Goal: Transaction & Acquisition: Purchase product/service

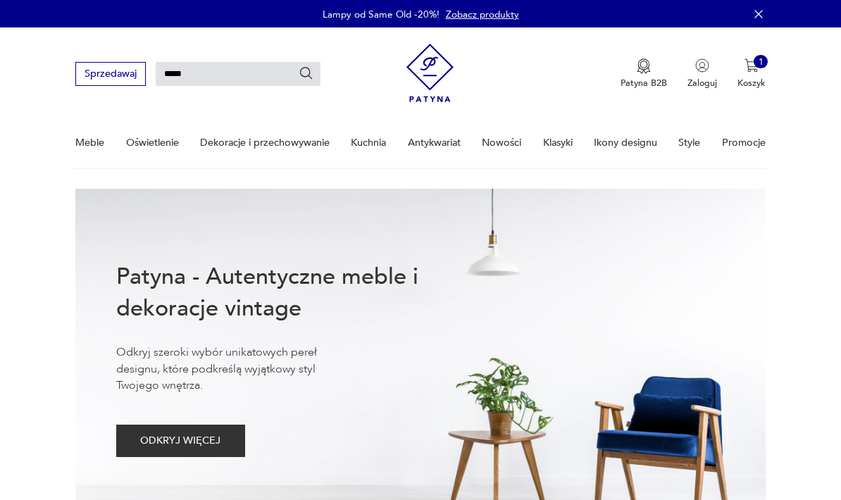
type input "******"
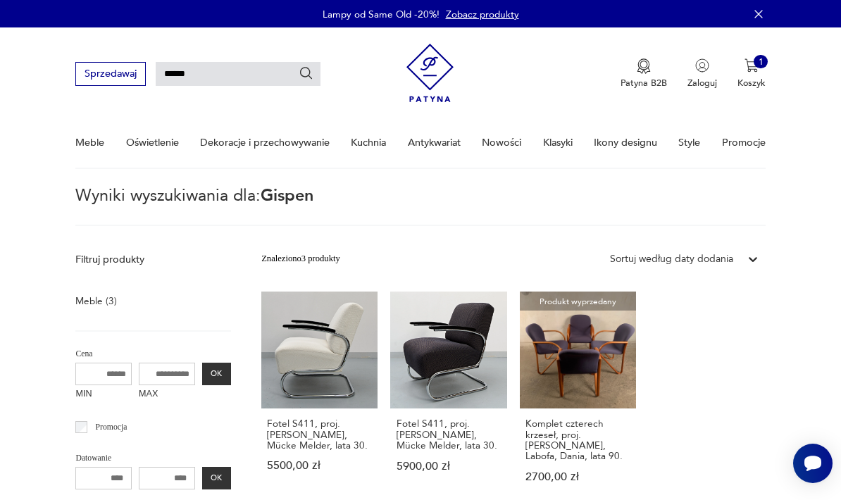
click at [241, 75] on input "******" at bounding box center [238, 74] width 165 height 24
type input "*"
type input "**********"
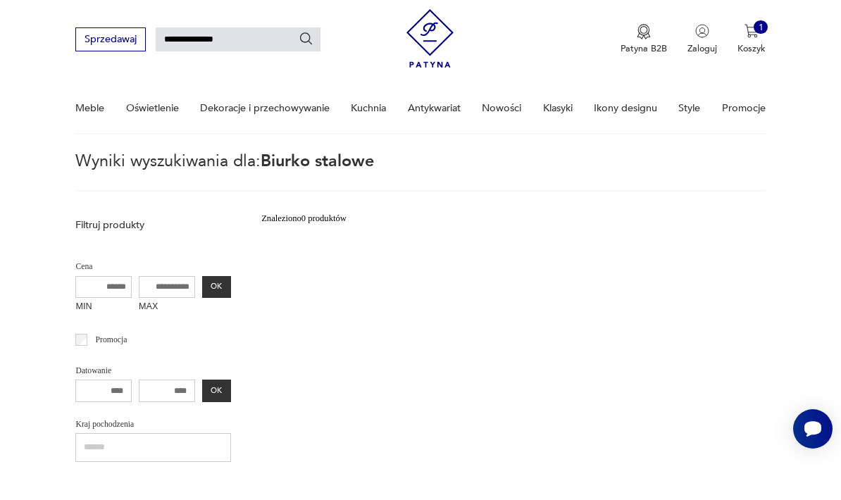
scroll to position [35, 0]
click at [242, 47] on input "**********" at bounding box center [238, 39] width 165 height 24
type input "******"
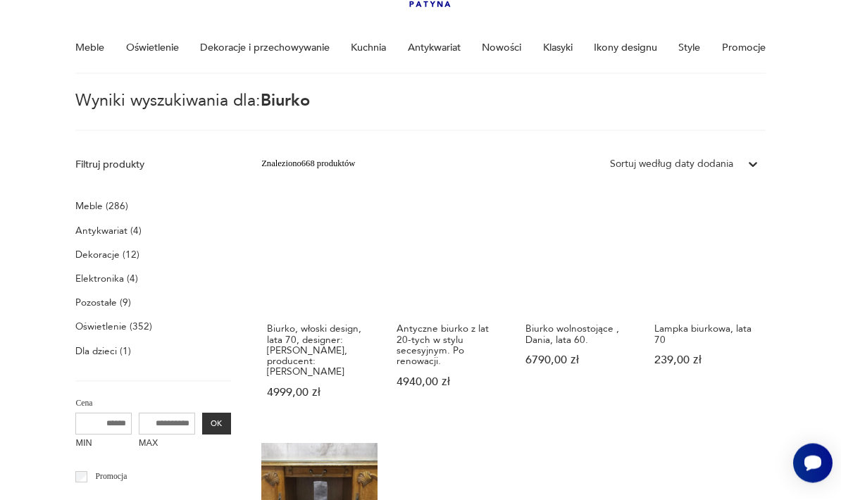
scroll to position [104, 0]
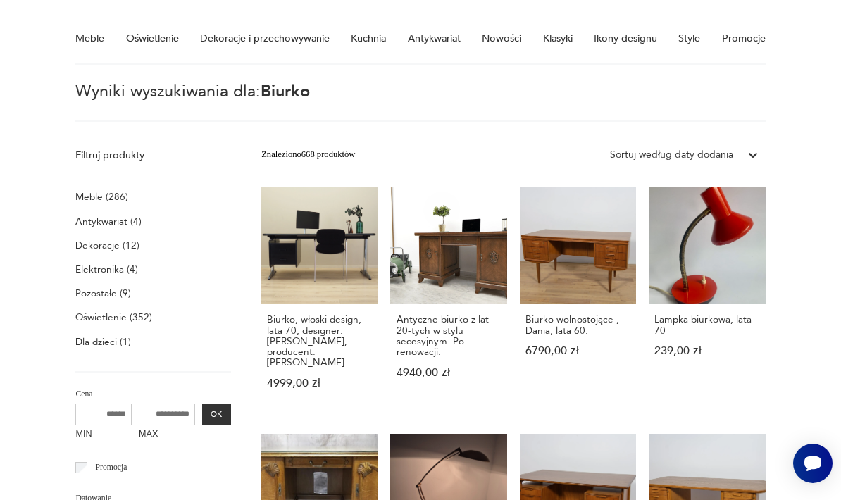
click at [88, 190] on p "Meble (286)" at bounding box center [101, 197] width 53 height 18
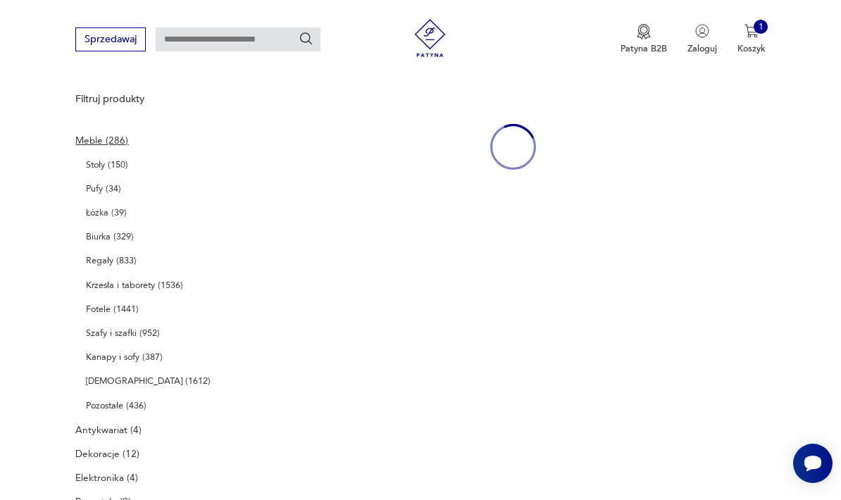
type input "******"
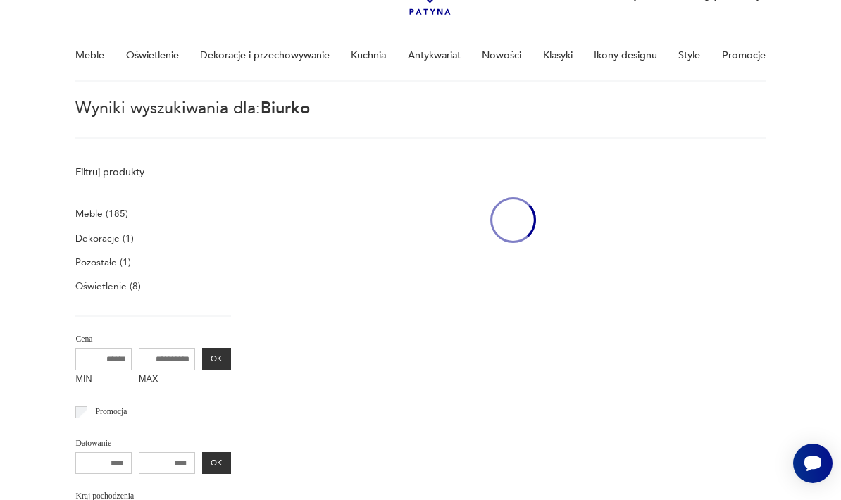
scroll to position [356, 0]
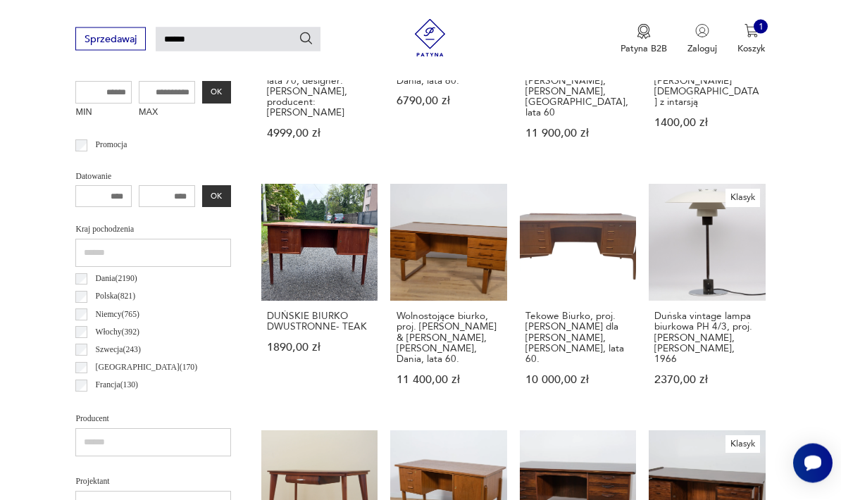
scroll to position [358, 0]
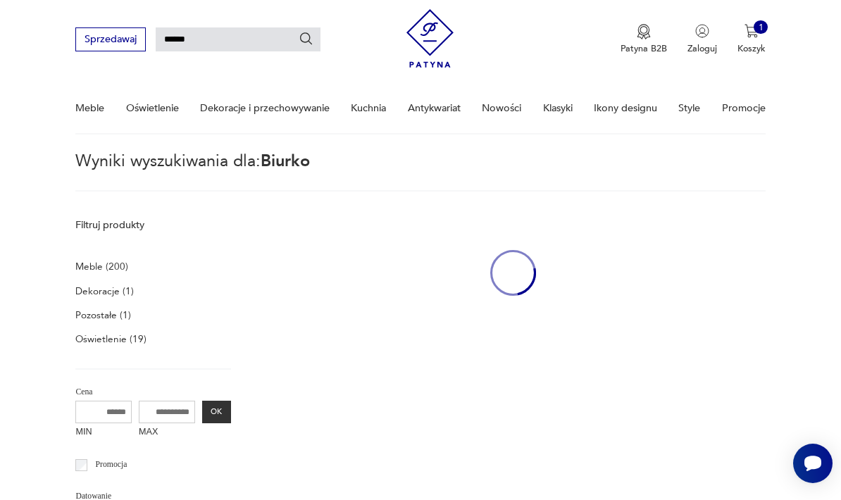
scroll to position [57, 0]
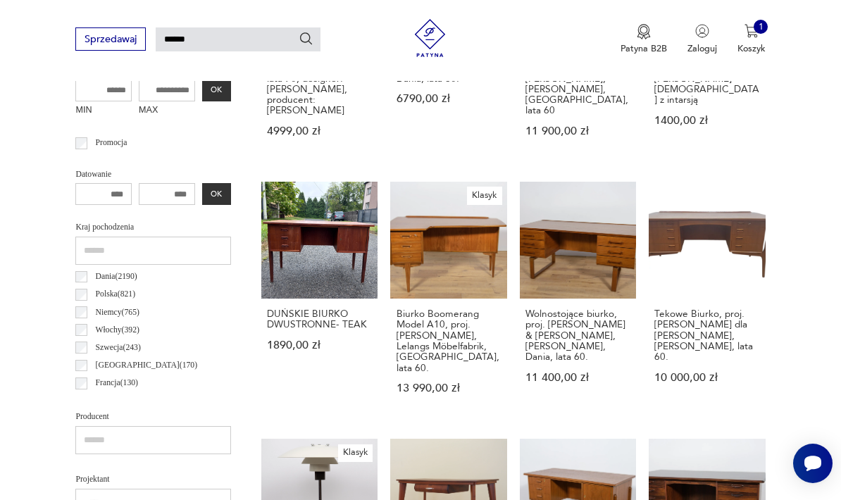
click at [89, 360] on label "[GEOGRAPHIC_DATA] ( 170 )" at bounding box center [142, 365] width 110 height 18
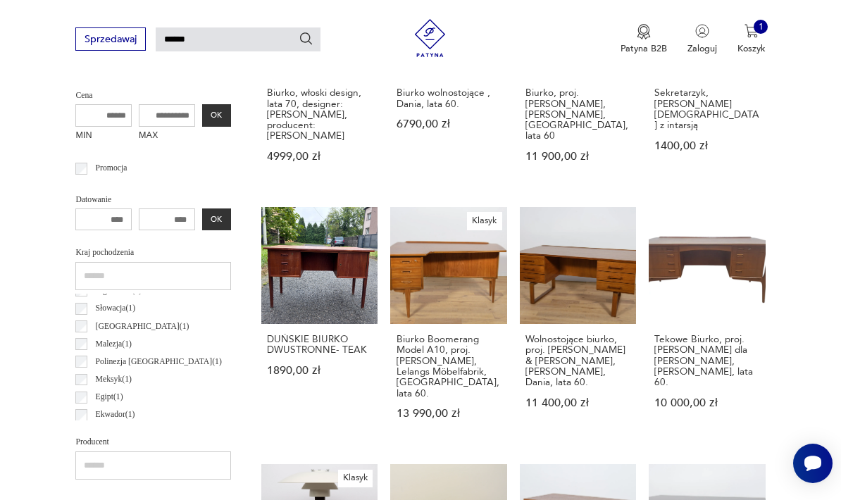
scroll to position [534, 0]
click at [22, 262] on section "Filtruj produkty Meble (201) Dekoracje (1) Pozostałe (1) Oświetlenie (21) Cena …" at bounding box center [420, 485] width 841 height 1139
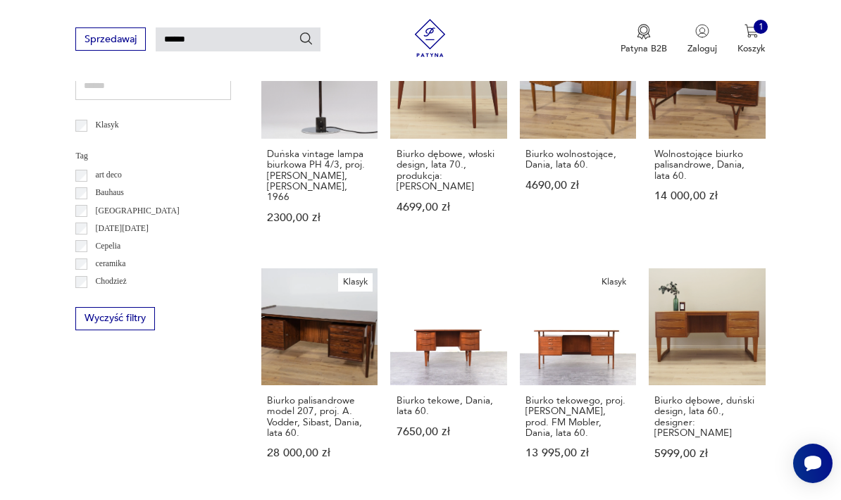
scroll to position [1060, 0]
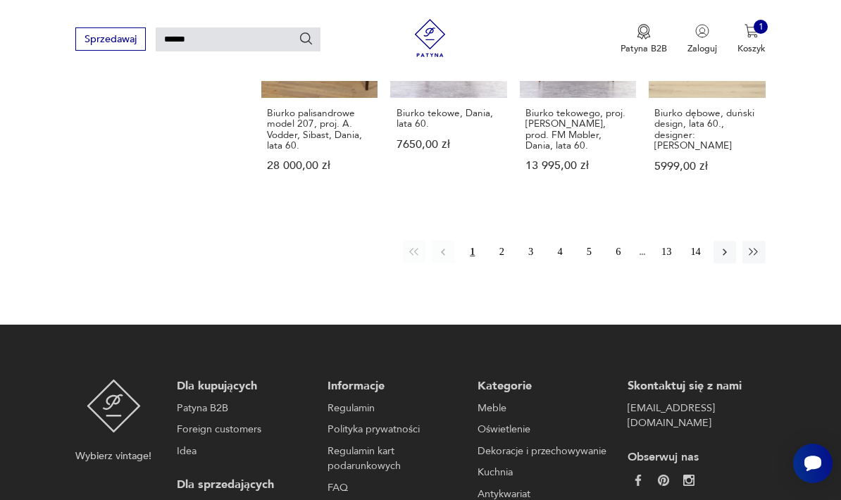
click at [509, 244] on button "2" at bounding box center [501, 252] width 23 height 23
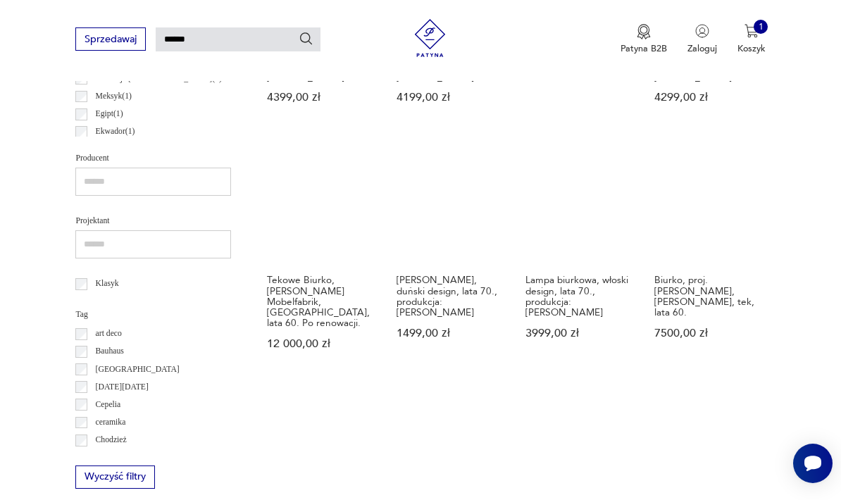
scroll to position [621, 0]
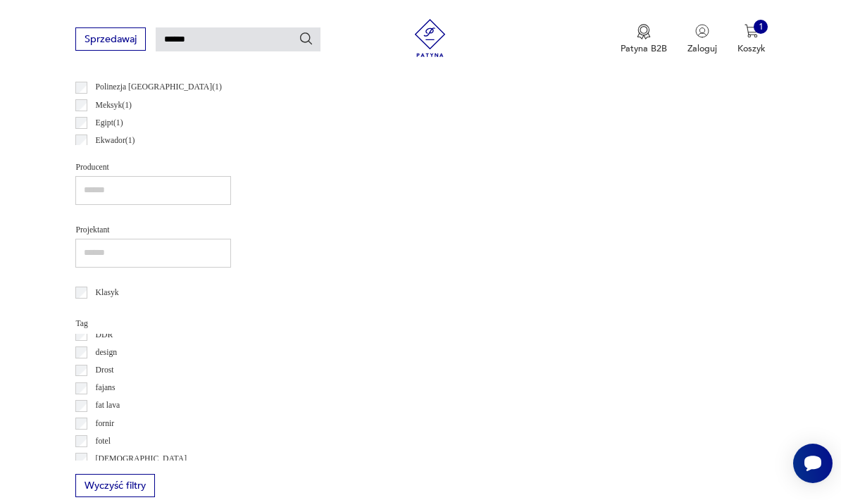
scroll to position [145, 0]
click at [88, 347] on label "design" at bounding box center [102, 350] width 30 height 18
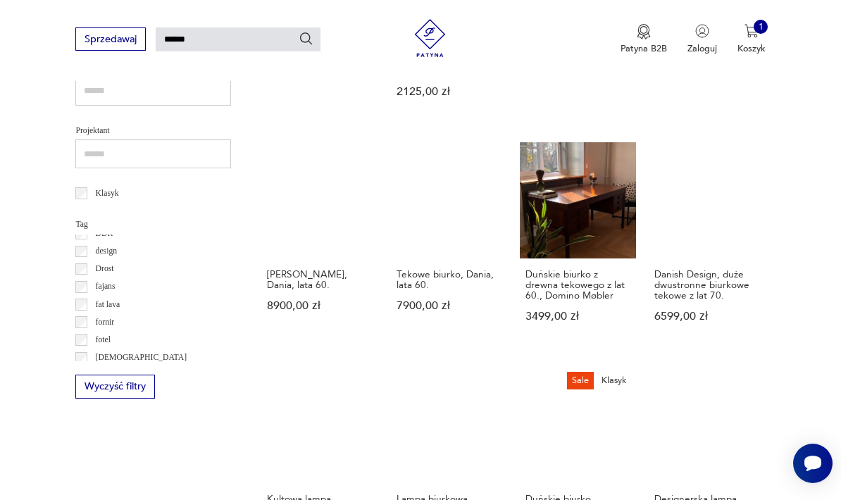
scroll to position [665, 0]
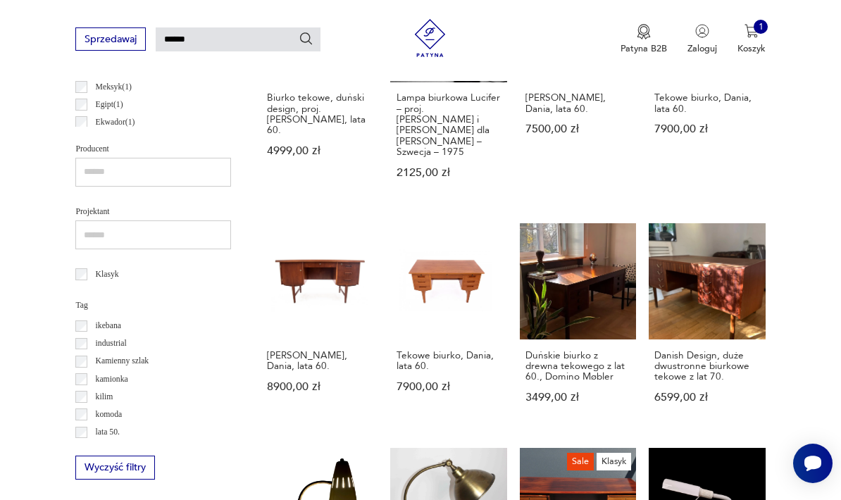
scroll to position [288, 0]
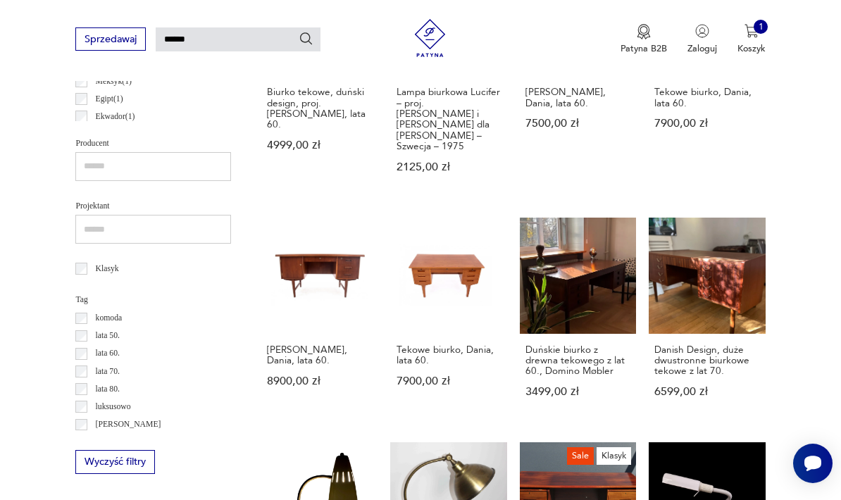
scroll to position [374, 0]
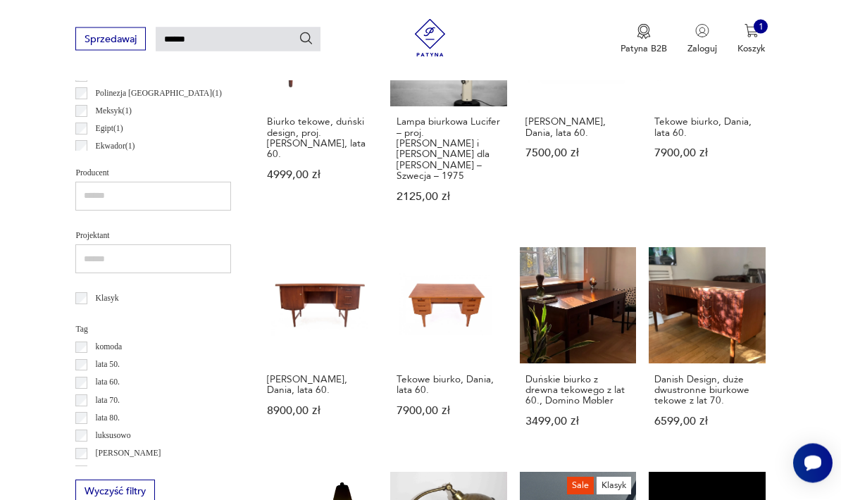
scroll to position [551, 0]
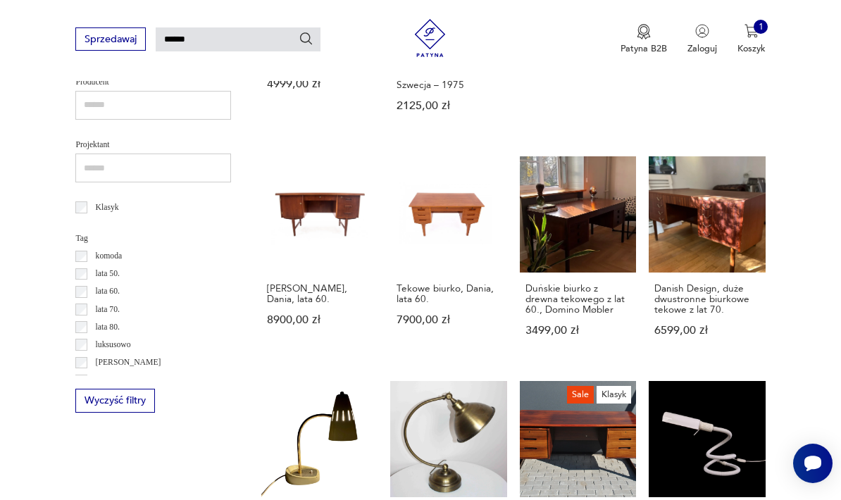
scroll to position [658, 0]
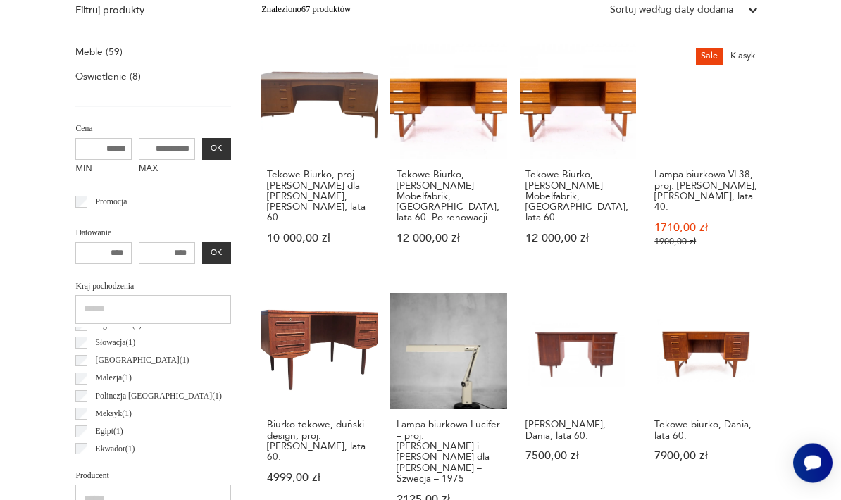
scroll to position [35, 0]
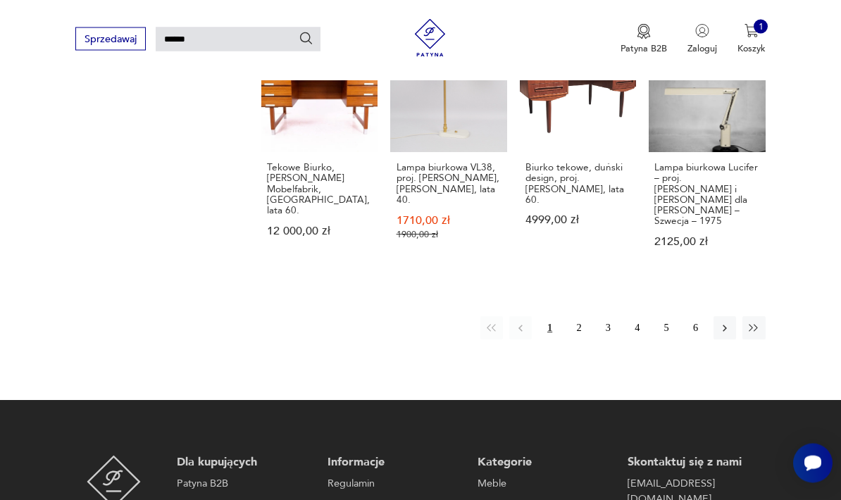
scroll to position [982, 0]
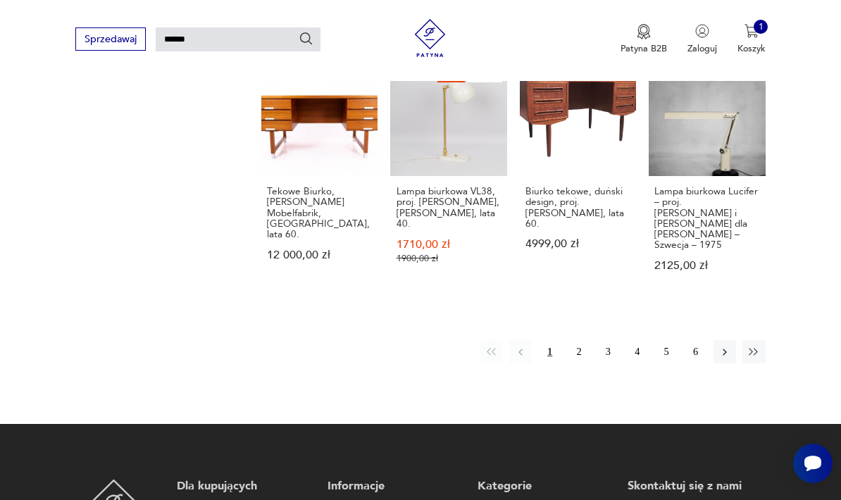
click at [579, 340] on button "2" at bounding box center [579, 351] width 23 height 23
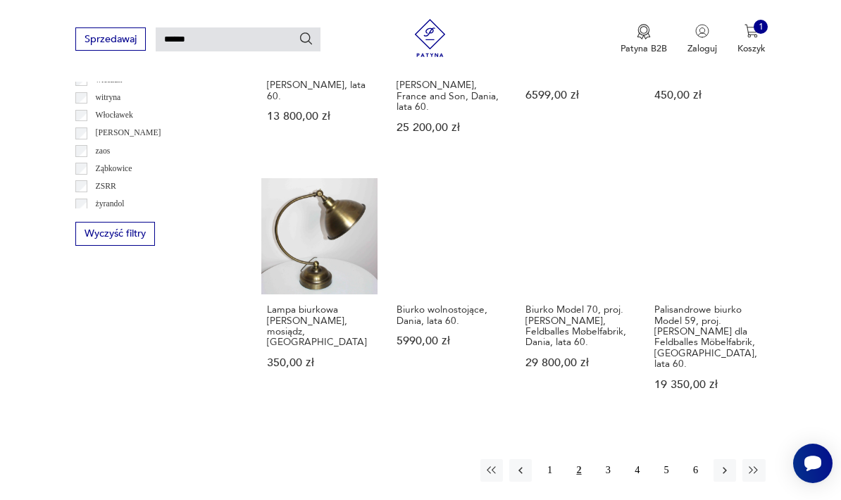
scroll to position [877, 0]
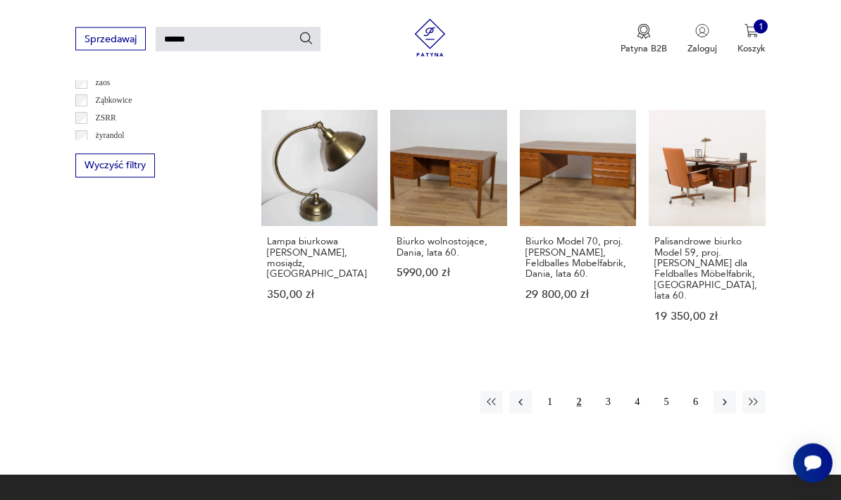
click at [612, 408] on button "3" at bounding box center [607, 402] width 23 height 23
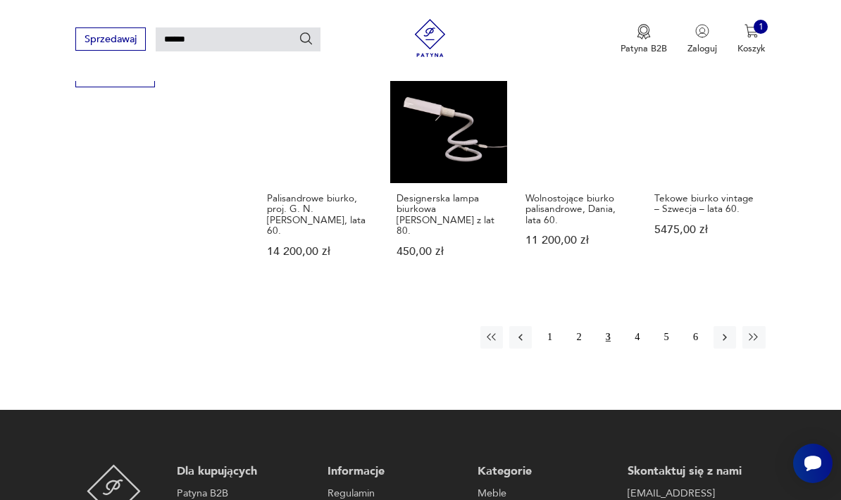
scroll to position [1060, 0]
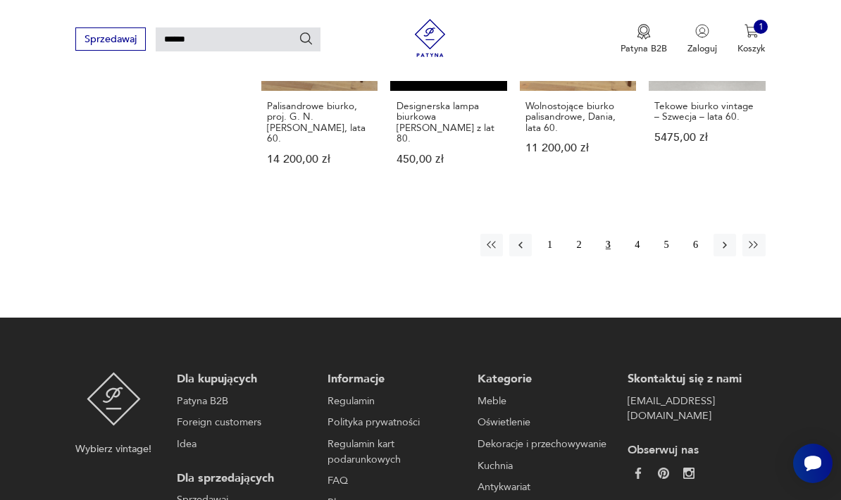
click at [641, 234] on button "4" at bounding box center [637, 245] width 23 height 23
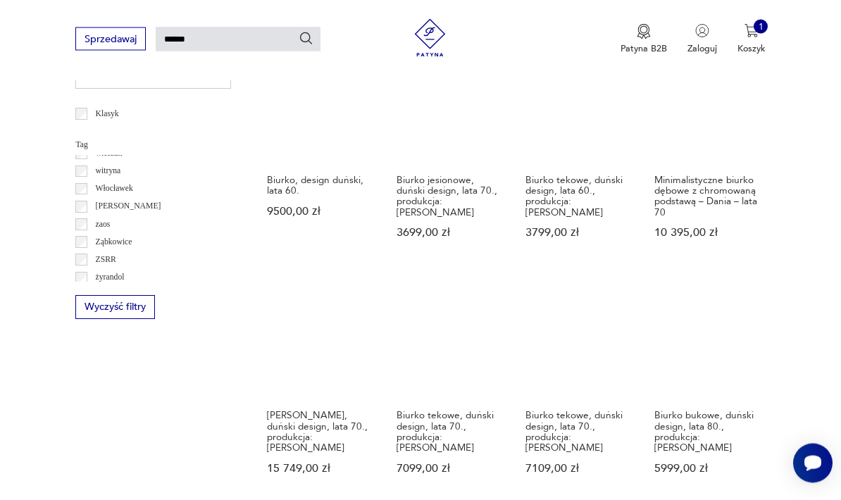
scroll to position [676, 0]
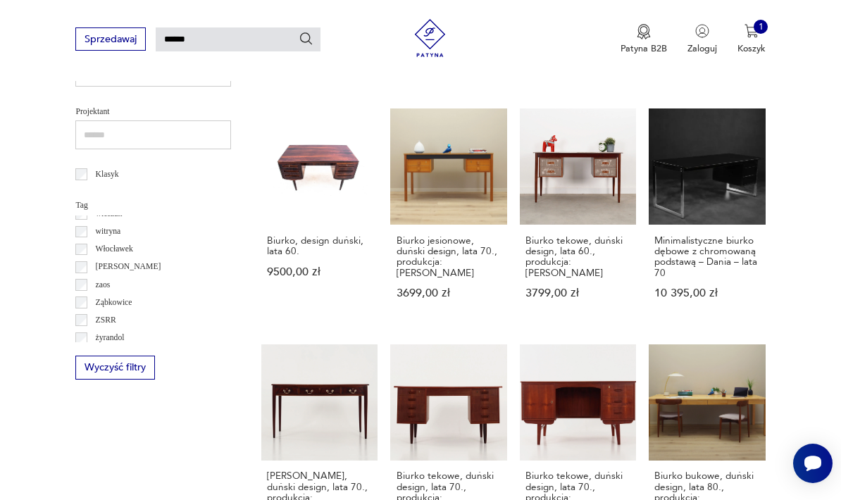
click at [261, 356] on link "[PERSON_NAME], duński design, lata 70., produkcja: [PERSON_NAME] 15 749,00 zł" at bounding box center [319, 451] width 116 height 215
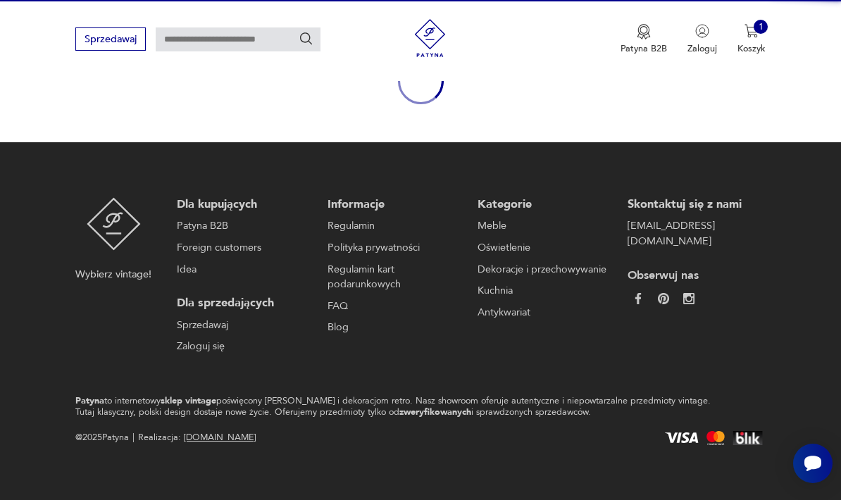
scroll to position [165, 0]
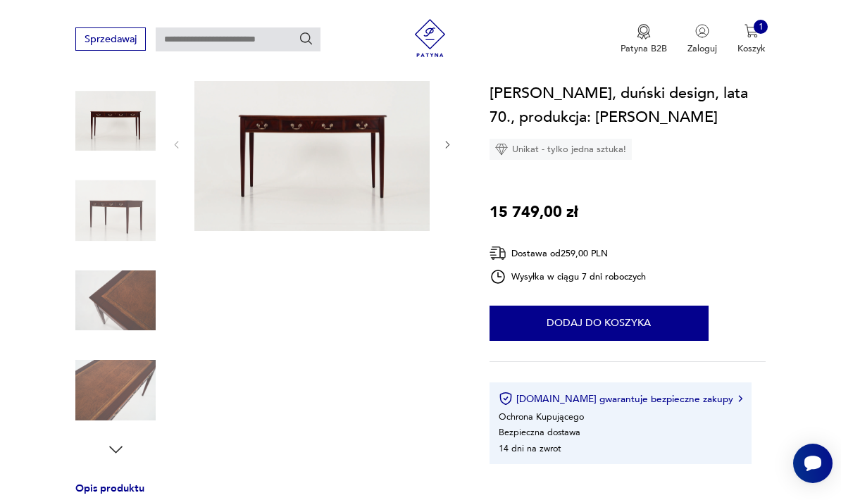
type input "******"
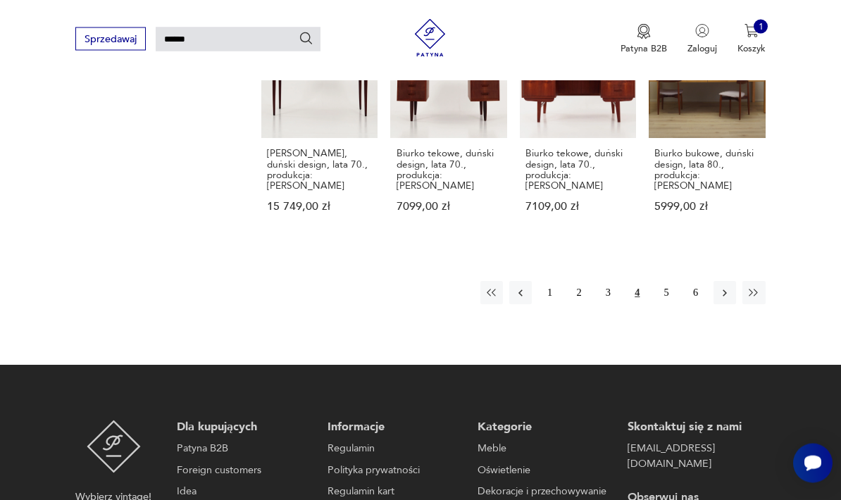
scroll to position [999, 0]
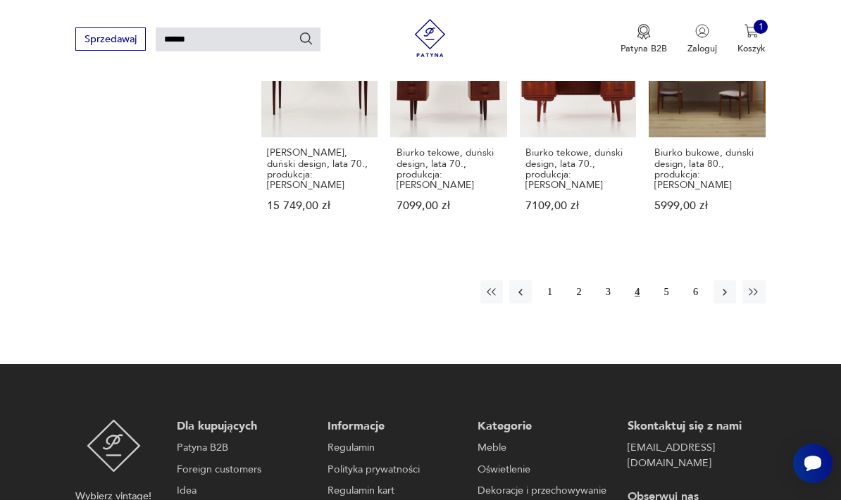
click at [671, 281] on button "5" at bounding box center [666, 291] width 23 height 23
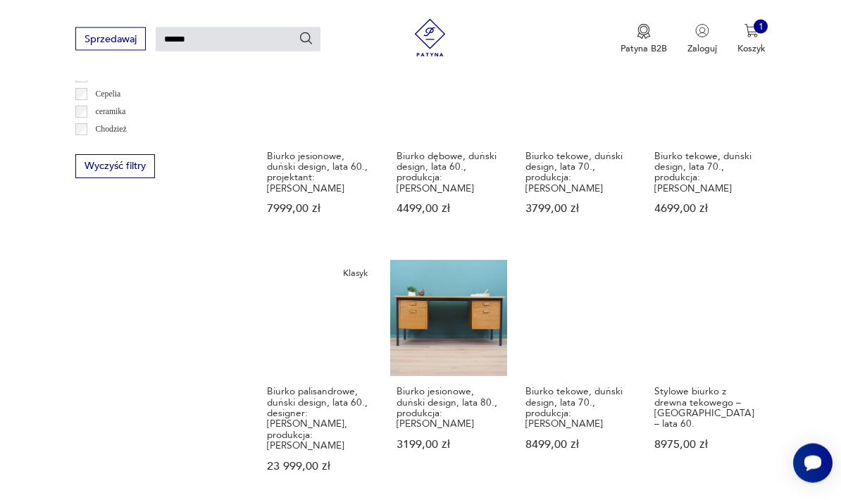
scroll to position [817, 0]
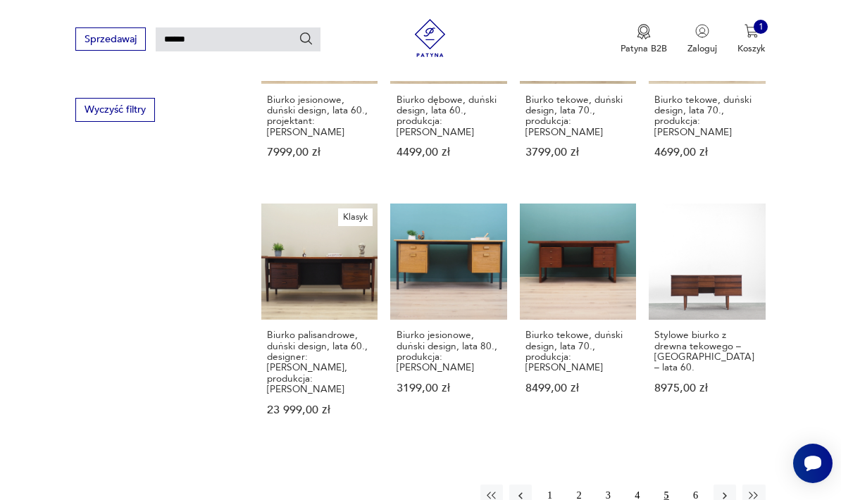
click at [696, 484] on button "6" at bounding box center [695, 495] width 23 height 23
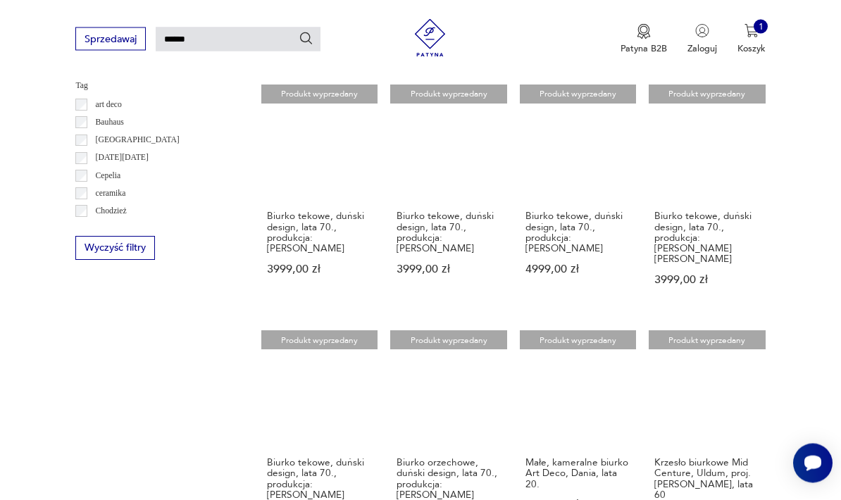
scroll to position [629, 0]
